Goal: Task Accomplishment & Management: Use online tool/utility

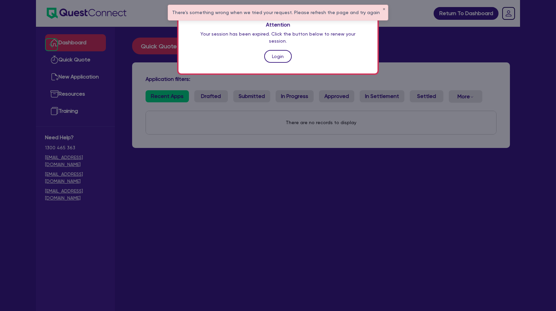
click at [278, 51] on link "Login" at bounding box center [278, 56] width 28 height 13
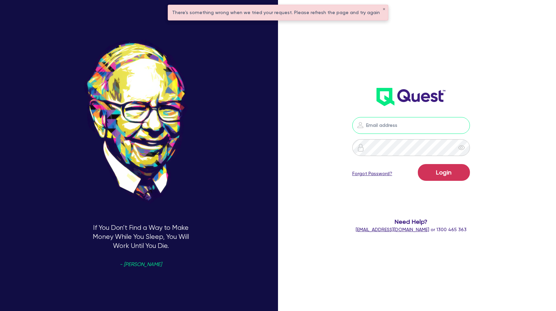
click at [403, 121] on input "email" at bounding box center [411, 125] width 118 height 17
type input "[PERSON_NAME][EMAIL_ADDRESS][PERSON_NAME][DOMAIN_NAME]"
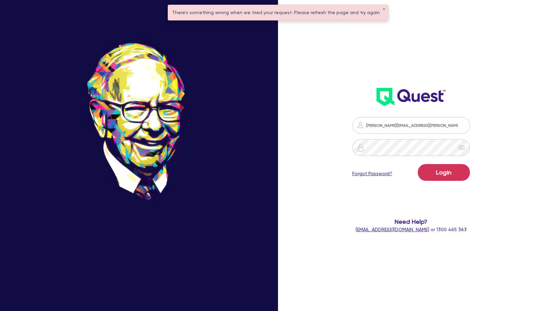
click at [209, 177] on div "If You Don’t Find a Way to Make Money While You Sleep, You Will Work Until You …" at bounding box center [141, 156] width 282 height 362
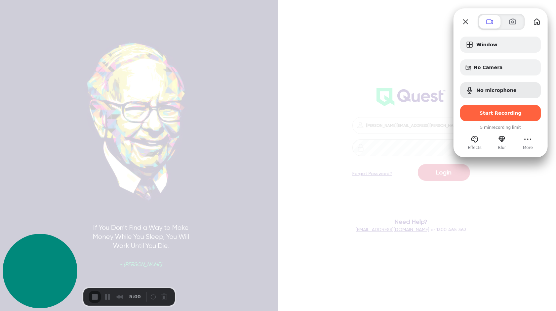
click at [480, 55] on div "Window No Camera No microphone Start Recording" at bounding box center [500, 79] width 81 height 85
click at [480, 64] on div "No Camera" at bounding box center [500, 67] width 81 height 16
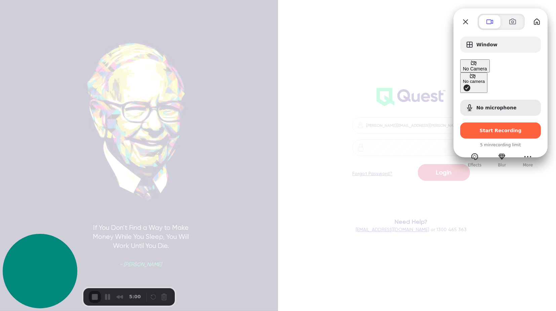
click at [480, 64] on div "No Camera" at bounding box center [475, 65] width 24 height 11
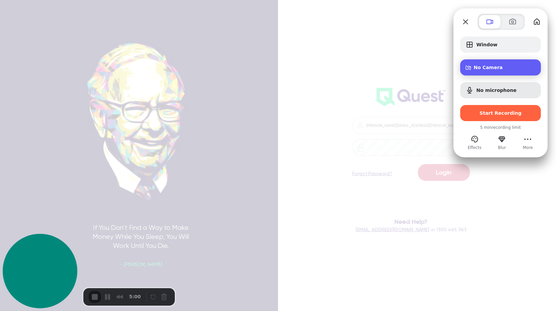
click at [480, 64] on div "No Camera" at bounding box center [500, 67] width 81 height 16
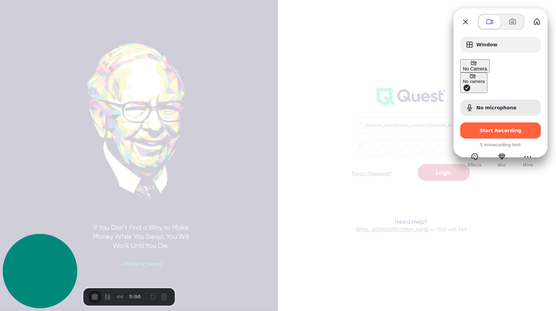
click at [463, 84] on span "Camera options" at bounding box center [467, 88] width 8 height 8
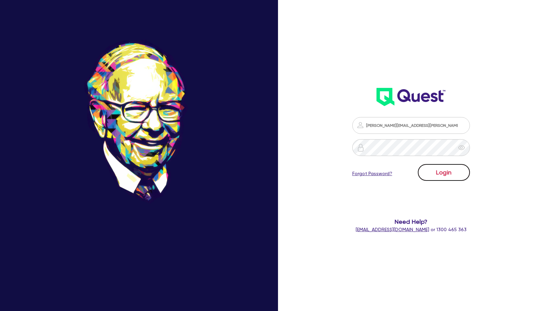
click at [448, 172] on button "Login" at bounding box center [444, 172] width 52 height 17
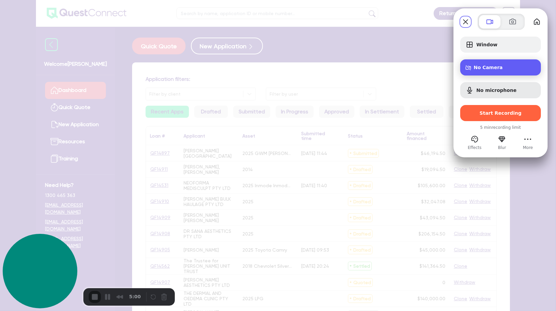
click at [487, 70] on span "No Camera" at bounding box center [504, 67] width 62 height 5
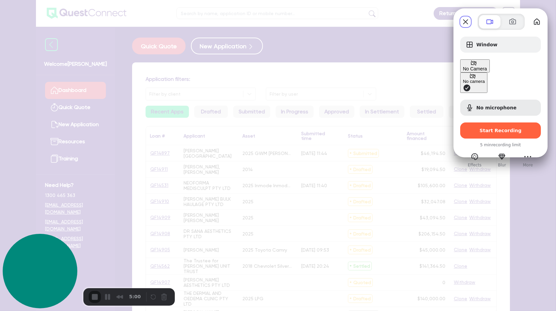
click at [487, 70] on span "No Camera" at bounding box center [475, 68] width 24 height 5
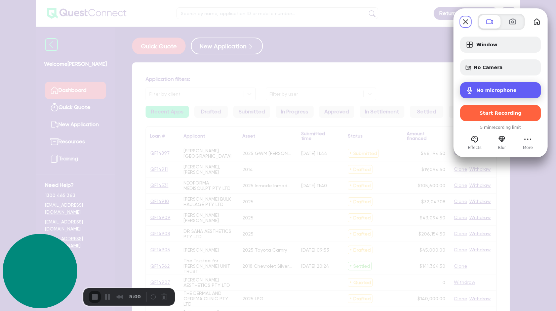
click at [513, 83] on div "No microphone" at bounding box center [500, 90] width 81 height 16
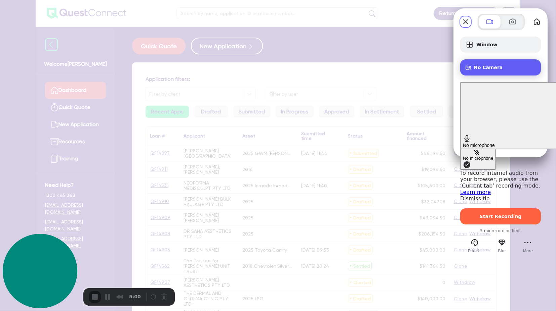
click at [501, 71] on div "No Camera" at bounding box center [500, 67] width 81 height 16
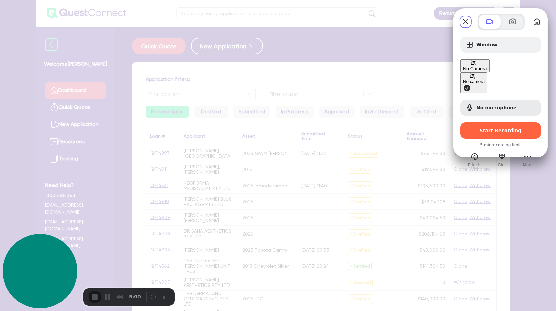
click at [463, 79] on div "No camera" at bounding box center [474, 81] width 22 height 5
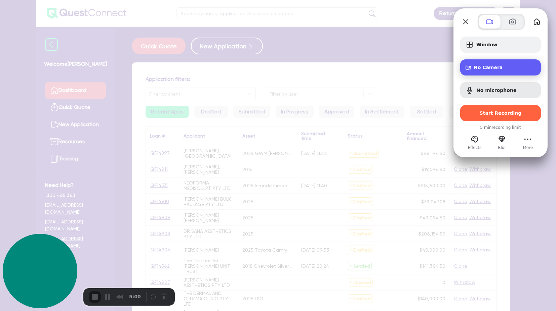
click at [484, 71] on div "No Camera" at bounding box center [500, 67] width 81 height 16
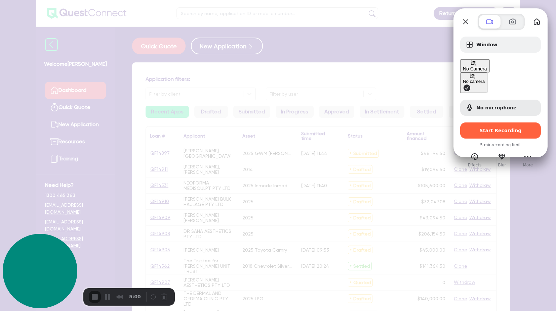
click at [463, 84] on span "Camera options" at bounding box center [467, 88] width 8 height 8
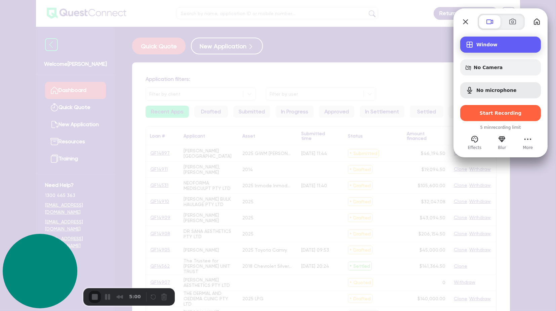
click at [496, 41] on div "Window" at bounding box center [500, 45] width 81 height 16
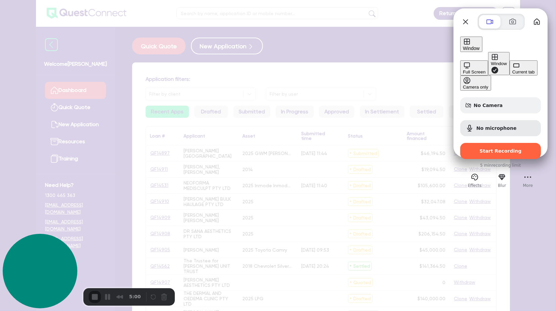
click at [463, 70] on div "Full Screen" at bounding box center [474, 72] width 23 height 5
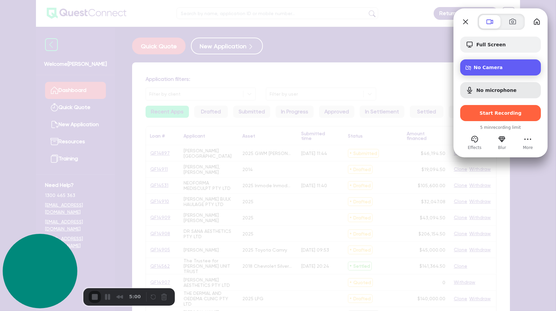
click at [516, 72] on div "No Camera" at bounding box center [500, 67] width 81 height 16
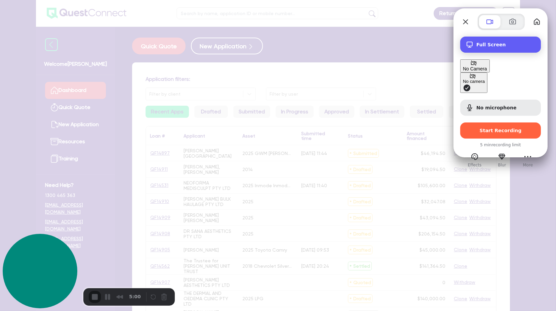
click at [483, 46] on span "Full Screen" at bounding box center [505, 44] width 59 height 5
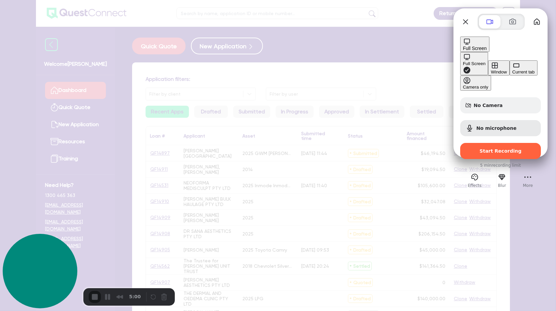
click at [512, 75] on div "Current tab" at bounding box center [523, 72] width 23 height 5
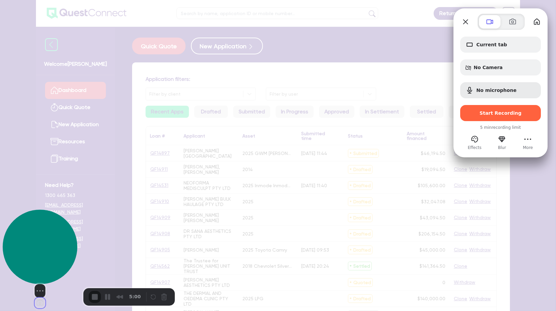
click at [40, 298] on button "Change photo" at bounding box center [40, 303] width 11 height 11
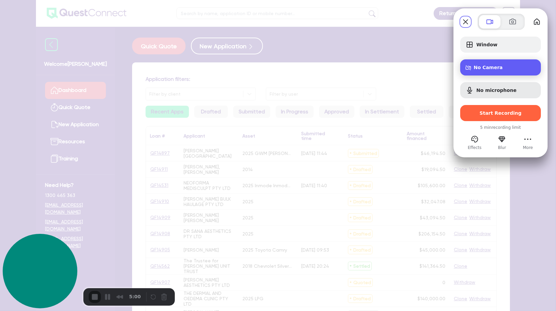
click at [501, 68] on span "No Camera" at bounding box center [504, 67] width 62 height 5
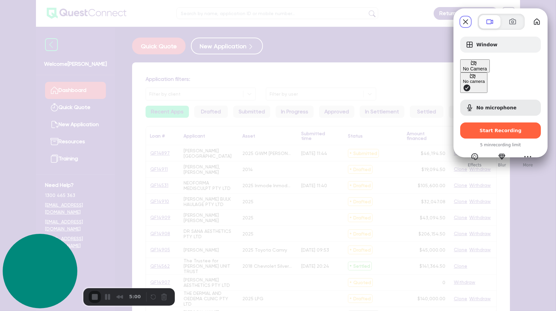
click at [463, 84] on span "Camera options" at bounding box center [467, 88] width 8 height 8
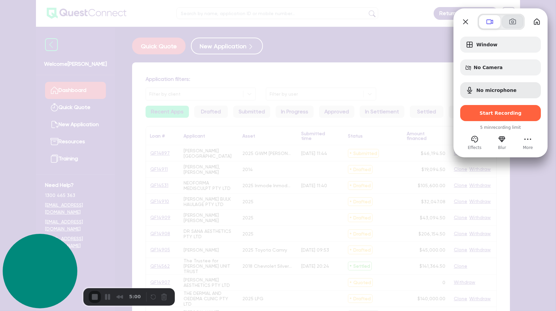
click at [504, 22] on button at bounding box center [513, 21] width 22 height 13
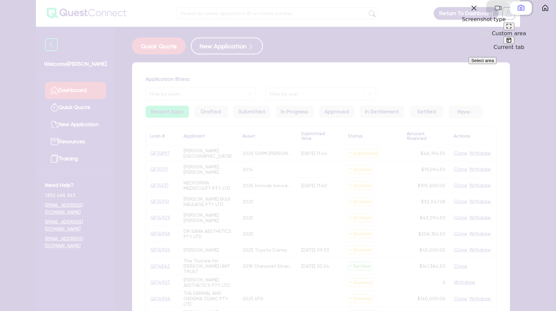
click at [494, 15] on button at bounding box center [498, 7] width 22 height 13
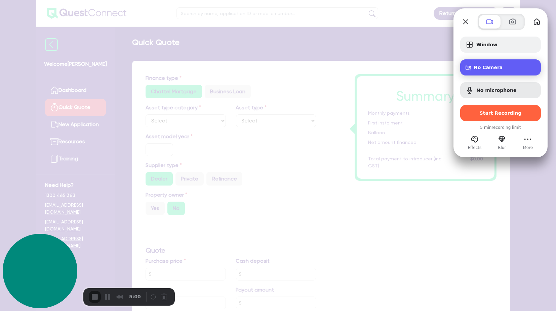
click at [482, 71] on div "No Camera" at bounding box center [500, 67] width 81 height 16
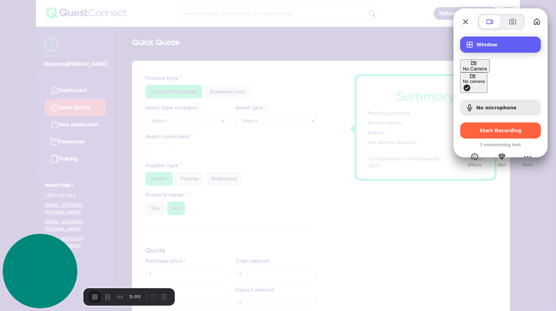
click at [471, 45] on span "Recording options" at bounding box center [469, 45] width 8 height 8
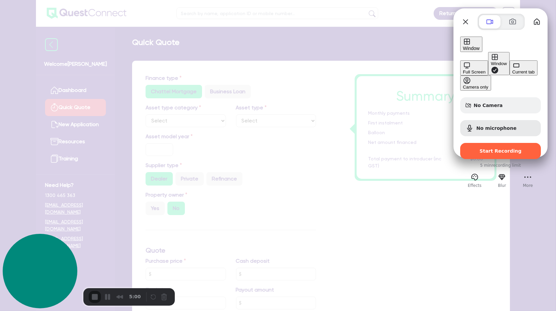
click at [463, 70] on div "Full Screen" at bounding box center [474, 72] width 23 height 5
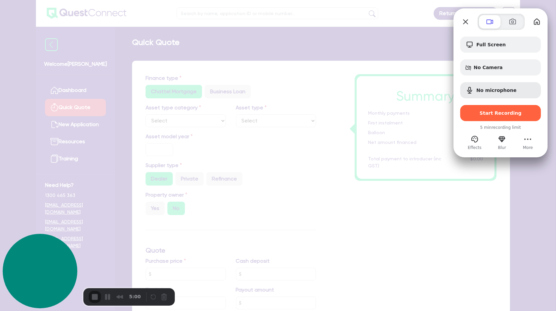
click at [485, 76] on div "Full Screen No Camera No microphone Start Recording" at bounding box center [500, 79] width 81 height 85
click at [492, 65] on span "No Camera" at bounding box center [504, 67] width 62 height 5
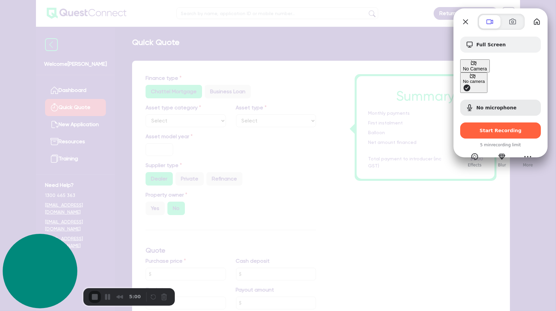
click at [487, 66] on span "No Camera" at bounding box center [475, 68] width 24 height 5
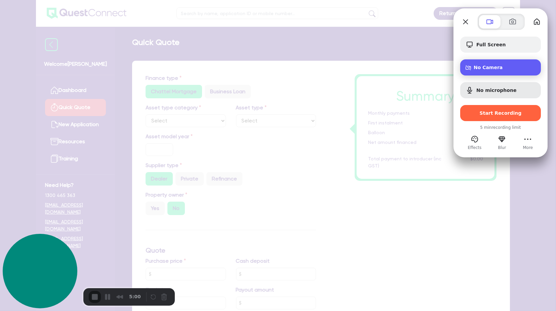
click at [492, 65] on span "No Camera" at bounding box center [504, 67] width 62 height 5
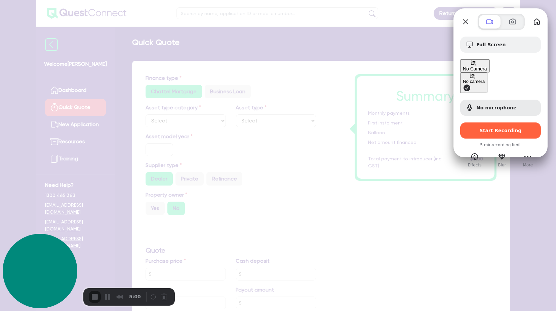
click at [487, 66] on span "No Camera" at bounding box center [475, 68] width 24 height 5
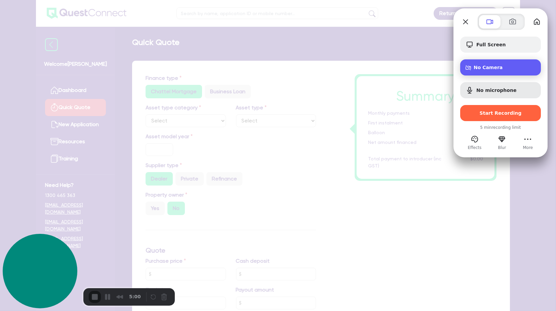
click at [492, 65] on span "No Camera" at bounding box center [504, 67] width 62 height 5
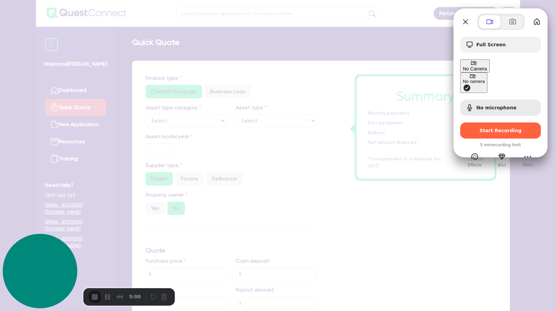
click at [487, 69] on span "No Camera" at bounding box center [475, 68] width 24 height 5
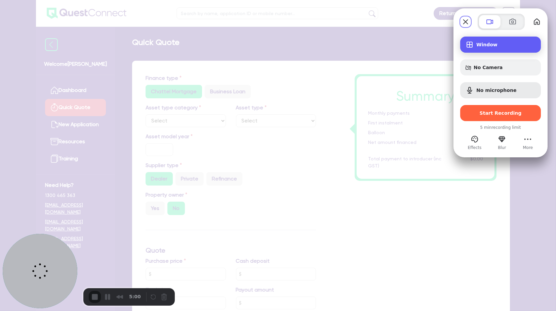
click at [494, 47] on div "Window" at bounding box center [500, 45] width 81 height 16
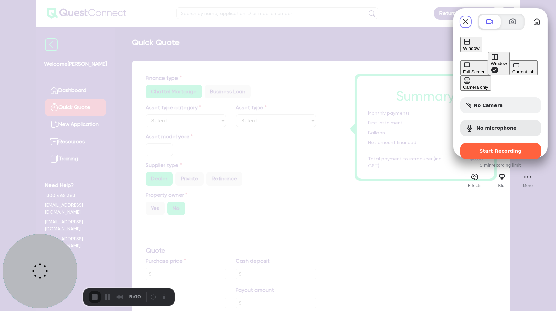
click at [463, 70] on div "Full Screen" at bounding box center [474, 72] width 23 height 5
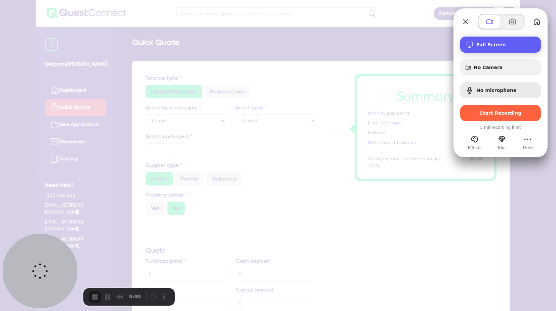
click at [481, 48] on div "Full Screen" at bounding box center [500, 45] width 81 height 16
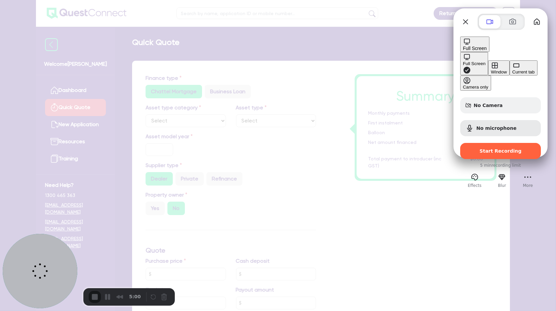
click at [509, 76] on button "Current tab" at bounding box center [523, 67] width 28 height 15
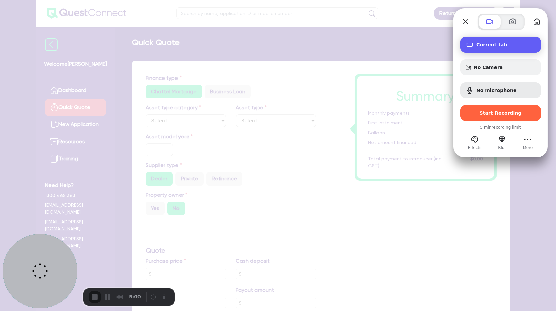
click at [473, 49] on div "Current tab" at bounding box center [500, 45] width 81 height 16
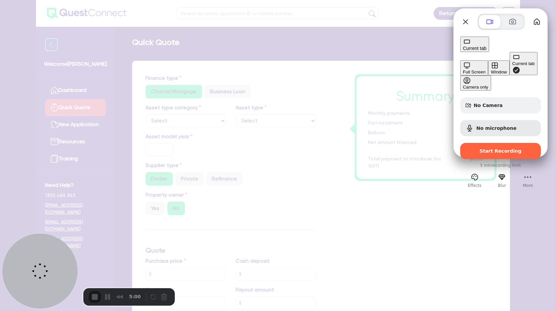
click at [463, 70] on div "Full Screen" at bounding box center [474, 72] width 23 height 5
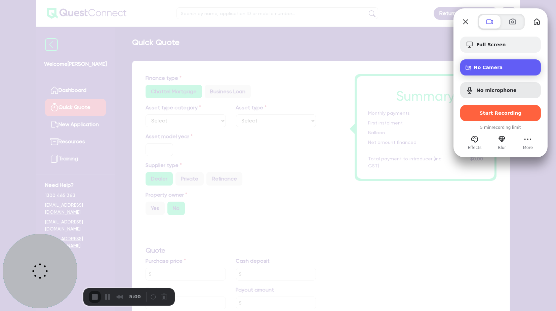
click at [473, 71] on div "Camera options" at bounding box center [469, 68] width 8 height 6
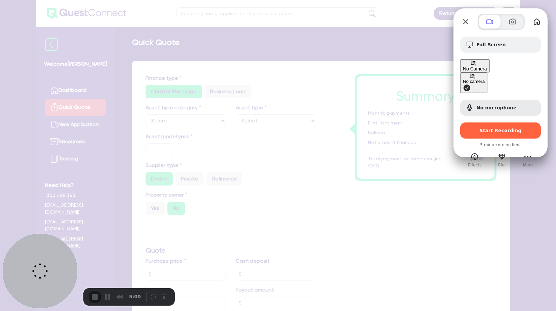
click at [475, 66] on div "Camera options" at bounding box center [475, 63] width 24 height 6
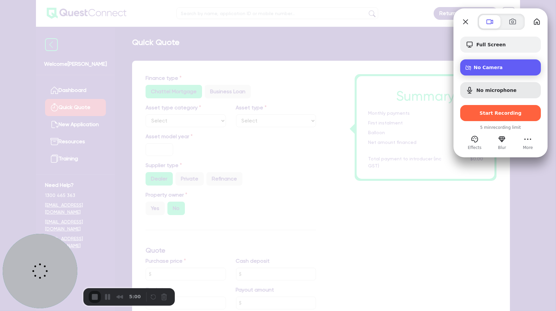
click at [473, 71] on div "Camera options" at bounding box center [469, 68] width 8 height 6
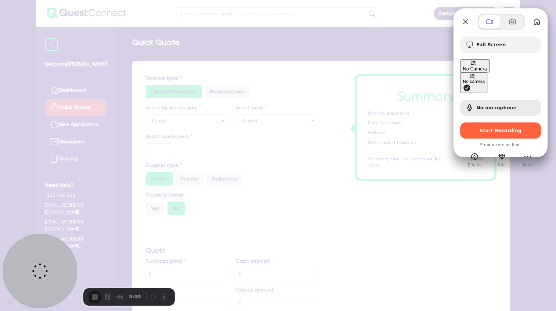
click at [463, 84] on span "Camera options" at bounding box center [467, 88] width 8 height 8
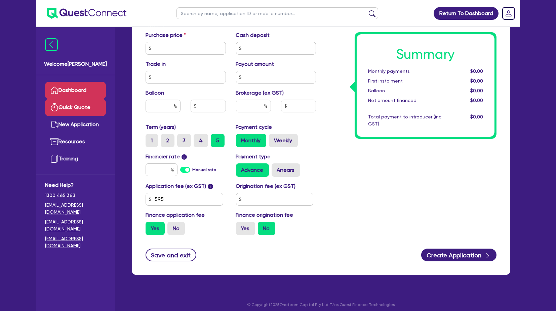
scroll to position [226, 0]
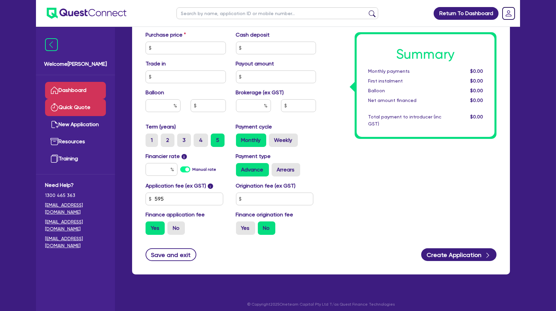
click at [77, 87] on link "Dashboard" at bounding box center [75, 90] width 61 height 17
